Goal: Navigation & Orientation: Understand site structure

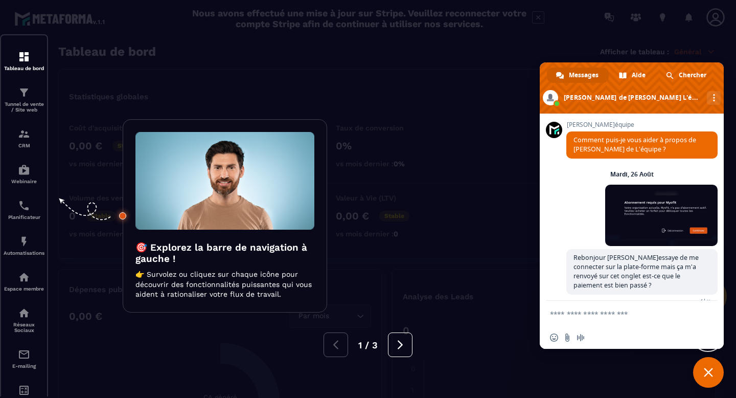
scroll to position [258, 0]
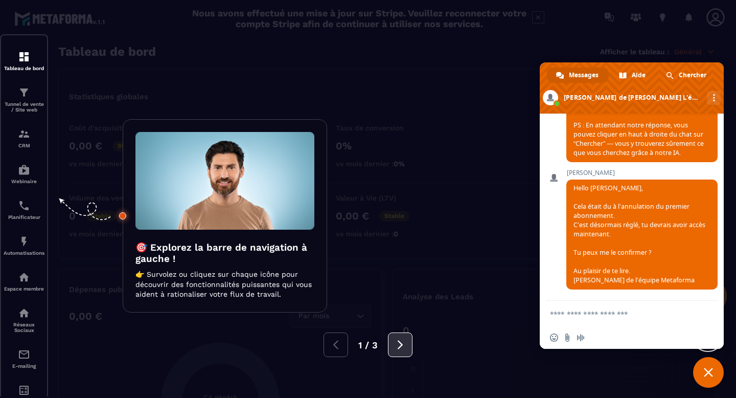
click at [398, 343] on icon at bounding box center [400, 344] width 11 height 11
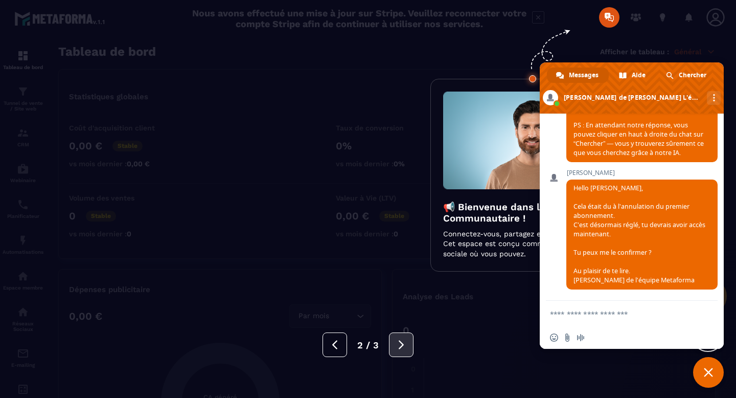
click at [398, 343] on icon at bounding box center [401, 344] width 11 height 11
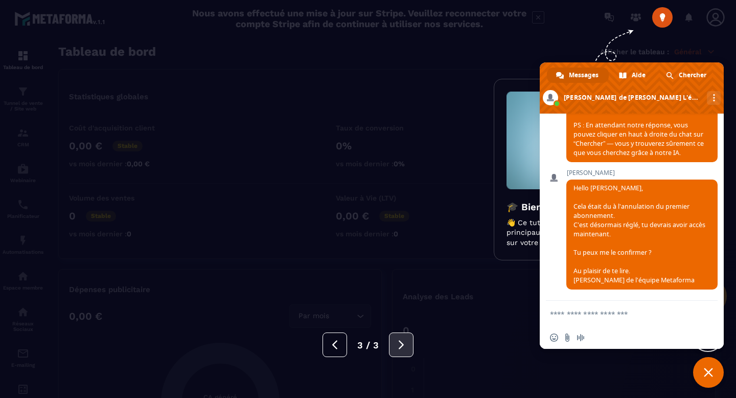
click at [398, 343] on icon at bounding box center [401, 344] width 11 height 11
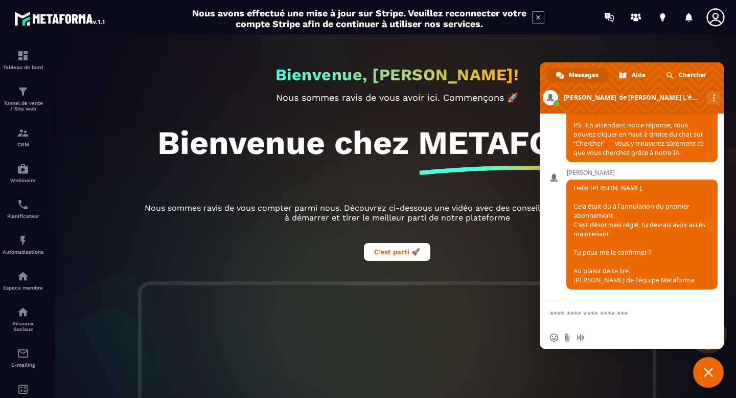
click at [595, 315] on textarea "Entrez votre message..." at bounding box center [621, 314] width 143 height 26
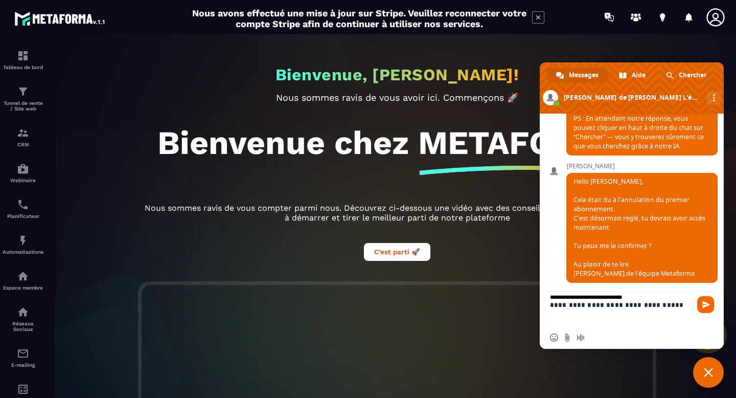
click at [639, 304] on textarea "**********" at bounding box center [621, 308] width 143 height 35
type textarea "**********"
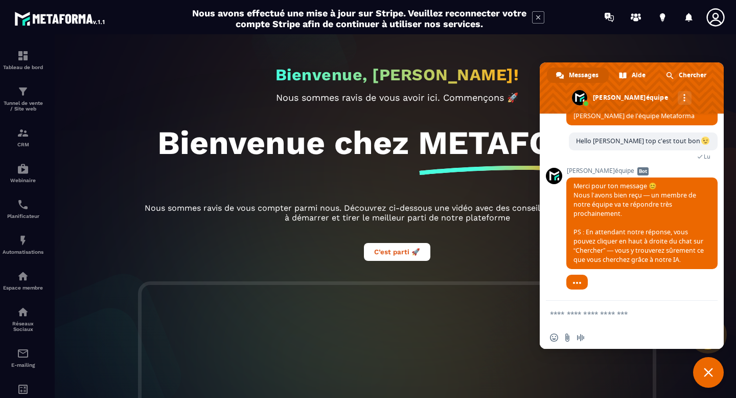
scroll to position [430, 0]
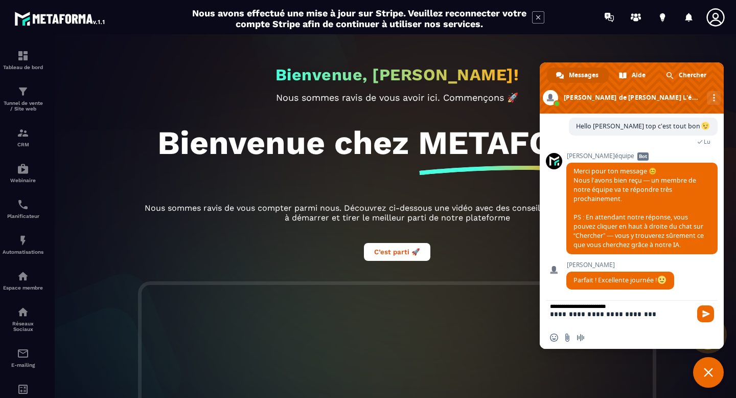
type textarea "**********"
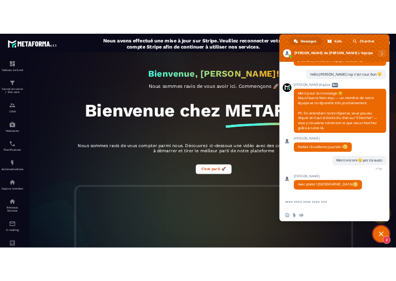
scroll to position [433, 0]
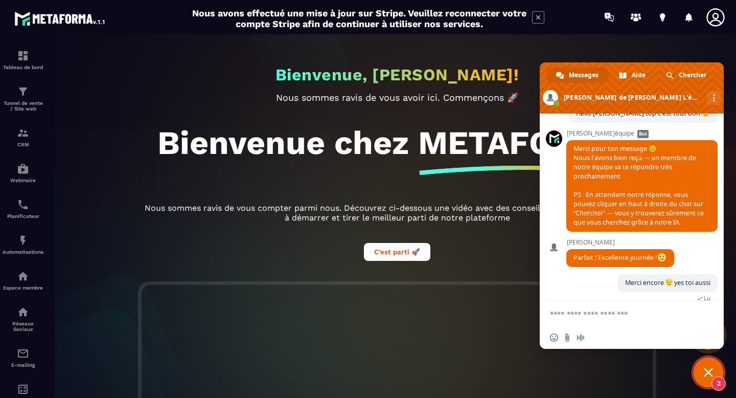
click at [710, 375] on span "Fermer le chat" at bounding box center [708, 372] width 9 height 9
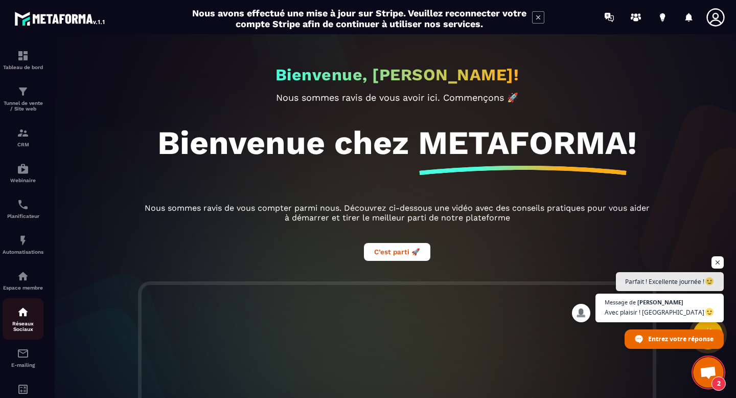
click at [24, 322] on div "Réseaux Sociaux" at bounding box center [23, 319] width 41 height 26
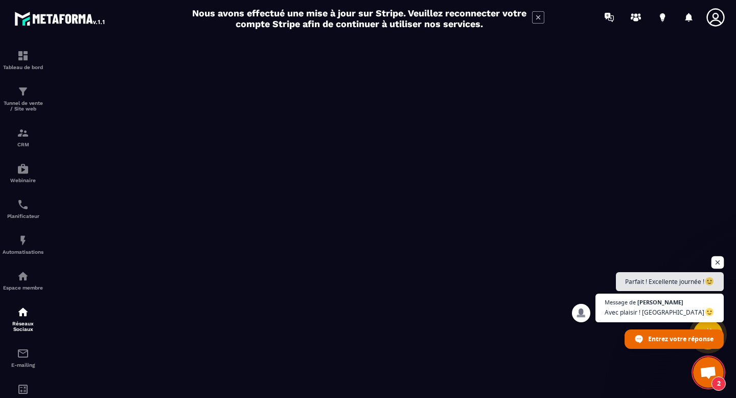
click at [718, 263] on span "Ouvrir le chat" at bounding box center [718, 262] width 13 height 13
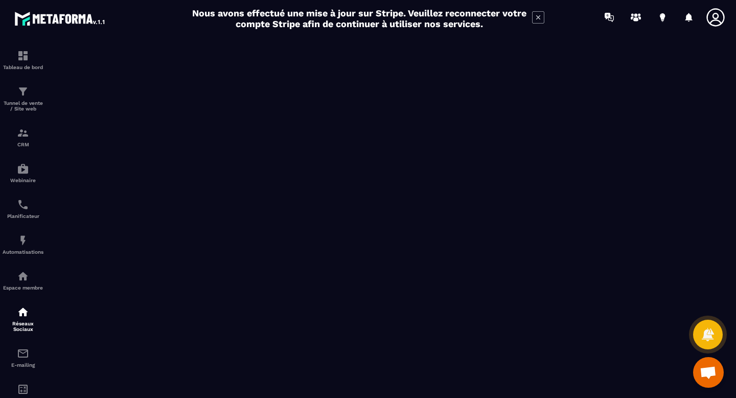
scroll to position [458, 0]
click at [33, 108] on p "Tunnel de vente / Site web" at bounding box center [23, 105] width 41 height 11
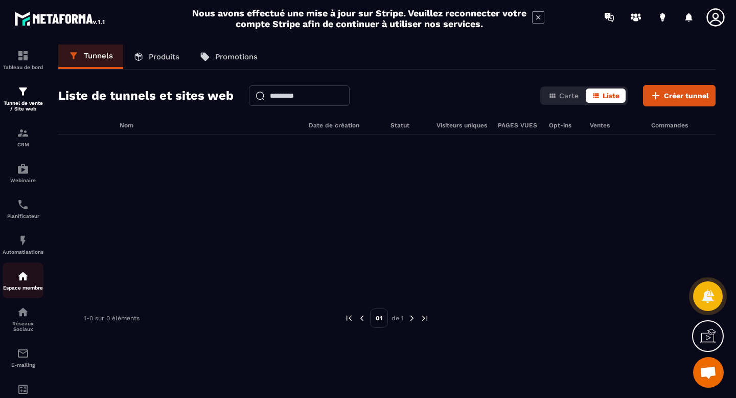
click at [25, 290] on p "Espace membre" at bounding box center [23, 288] width 41 height 6
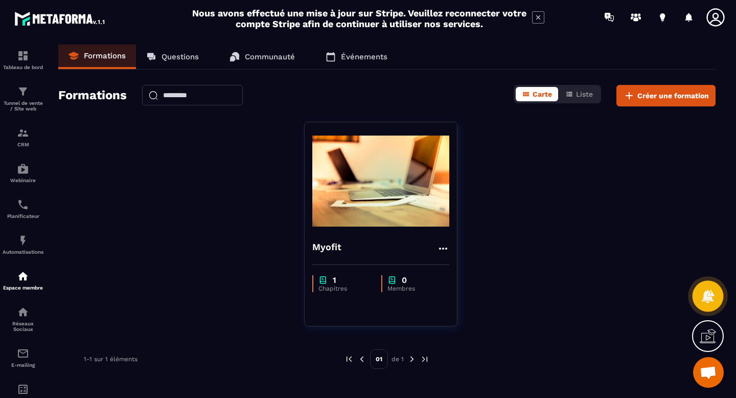
click at [708, 298] on icon at bounding box center [708, 296] width 13 height 14
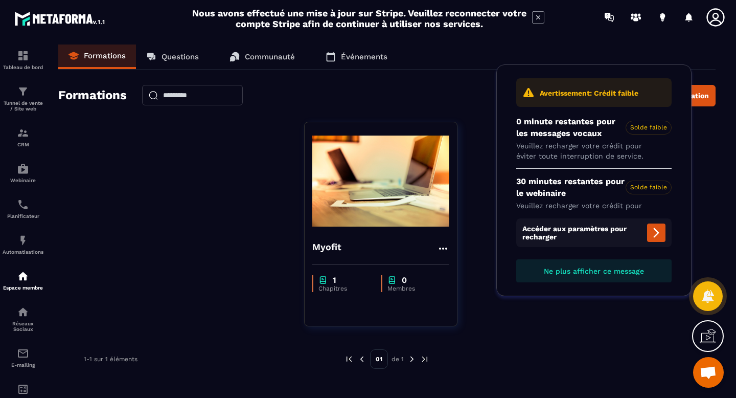
click at [655, 232] on icon at bounding box center [656, 233] width 12 height 12
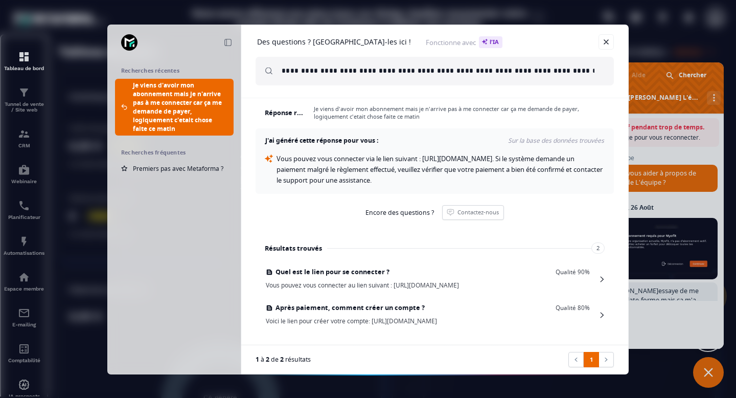
scroll to position [9, 0]
